Goal: Check status

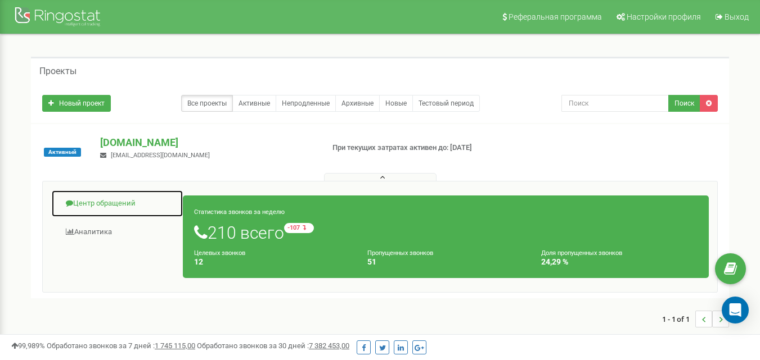
click at [106, 204] on link "Центр обращений" at bounding box center [117, 204] width 132 height 28
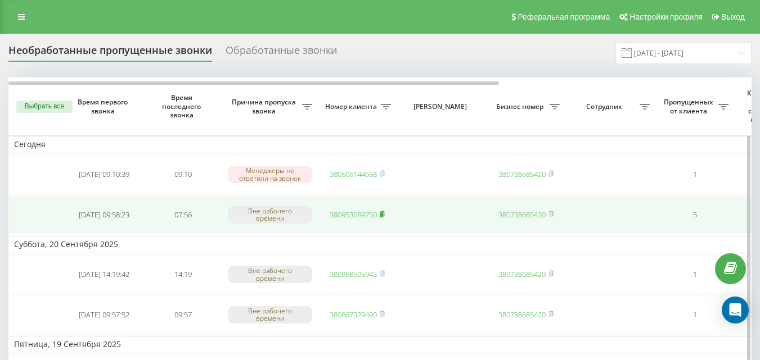
click at [383, 216] on rect at bounding box center [381, 215] width 3 height 5
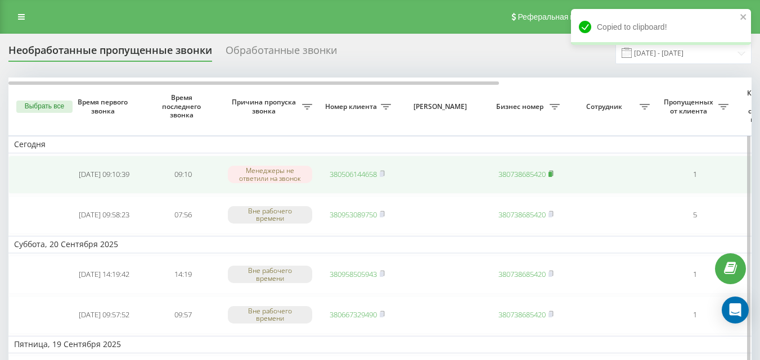
click at [553, 175] on icon at bounding box center [550, 173] width 5 height 7
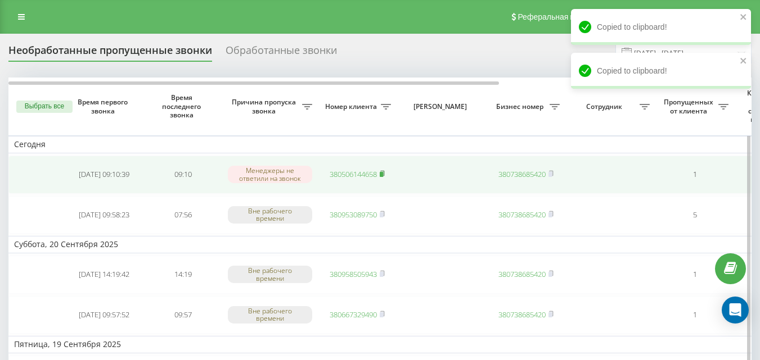
click at [383, 174] on rect at bounding box center [381, 174] width 3 height 5
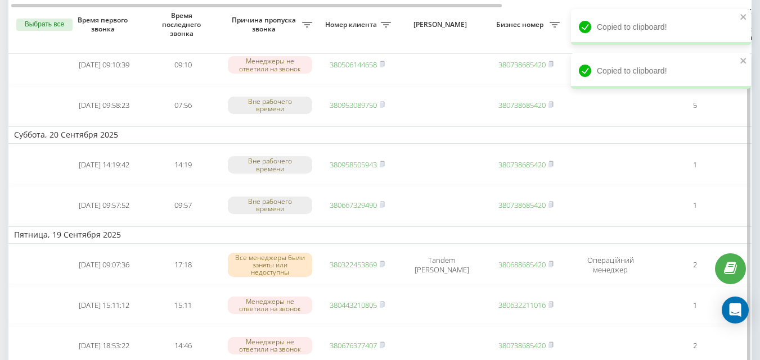
scroll to position [112, 0]
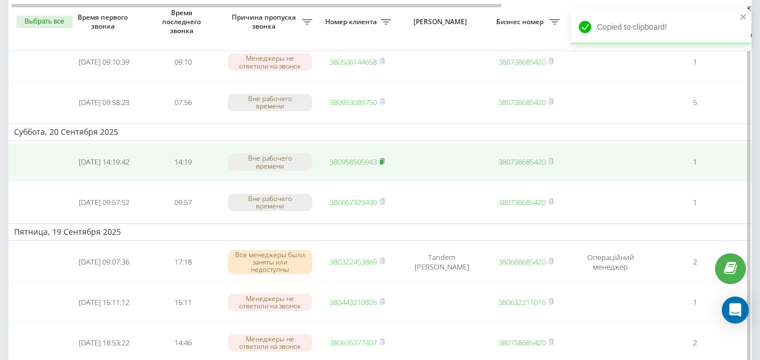
click at [383, 162] on rect at bounding box center [381, 162] width 3 height 5
